Goal: Task Accomplishment & Management: Manage account settings

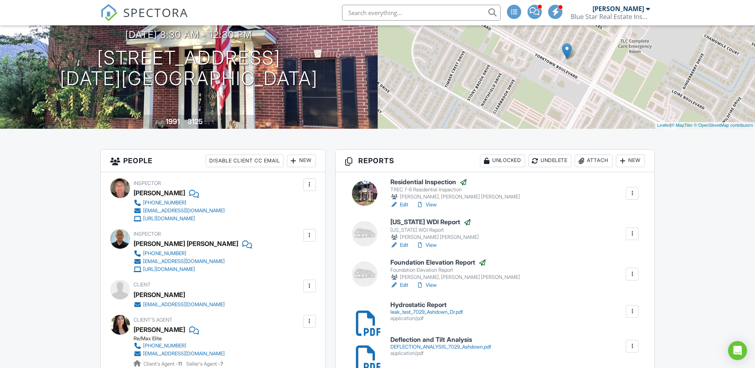
scroll to position [16, 0]
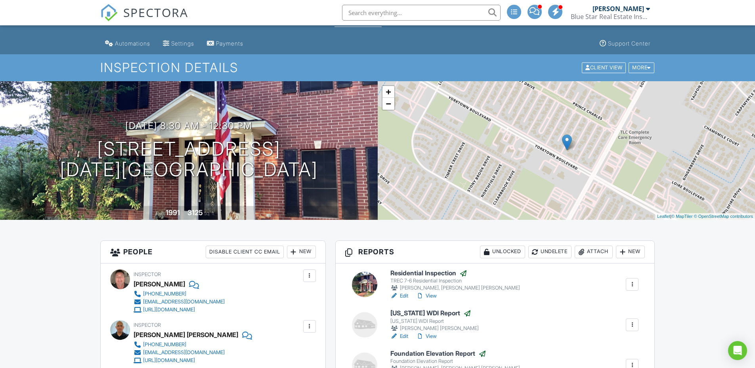
click at [114, 17] on img at bounding box center [108, 12] width 17 height 17
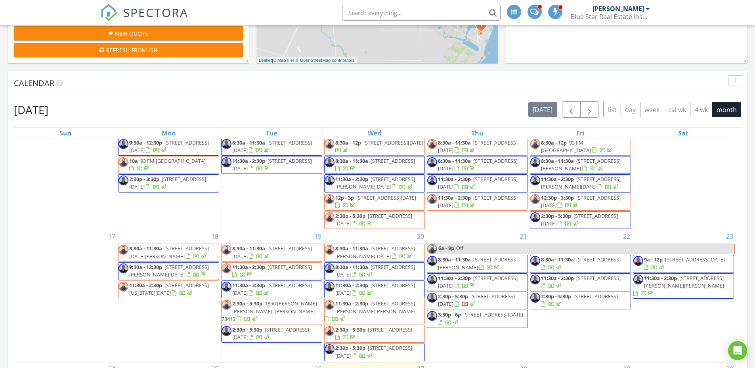
scroll to position [423, 0]
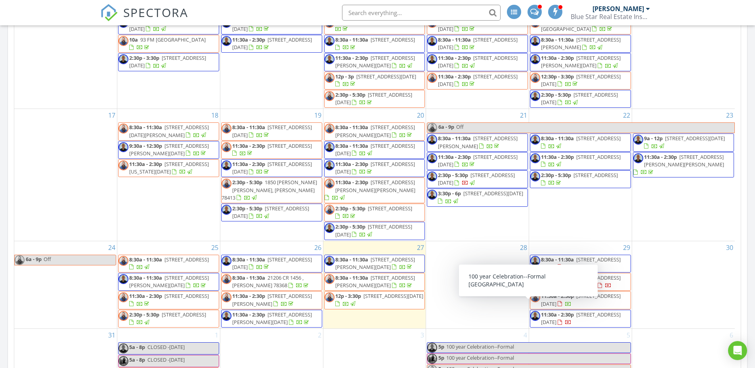
click at [616, 256] on span "8:30a - 11:30a 3225 Camaro St, Corpus Christi 78410" at bounding box center [580, 263] width 100 height 15
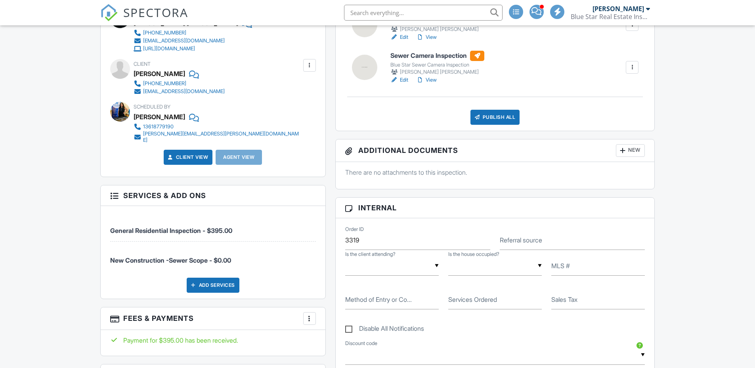
click at [208, 285] on div "Add Services" at bounding box center [213, 285] width 53 height 15
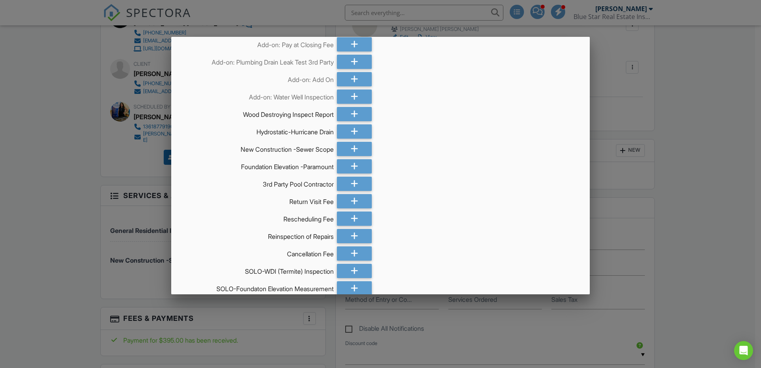
scroll to position [211, 0]
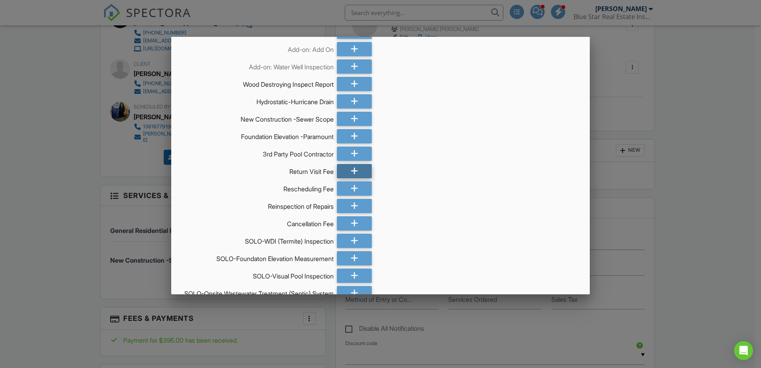
click at [351, 176] on icon at bounding box center [355, 171] width 8 height 14
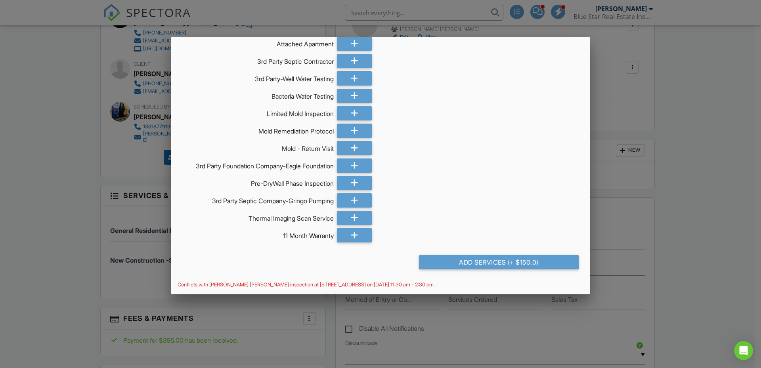
scroll to position [770, 0]
click at [473, 267] on div "Add Services (+ $150.0)" at bounding box center [499, 262] width 160 height 14
